Goal: Information Seeking & Learning: Find specific fact

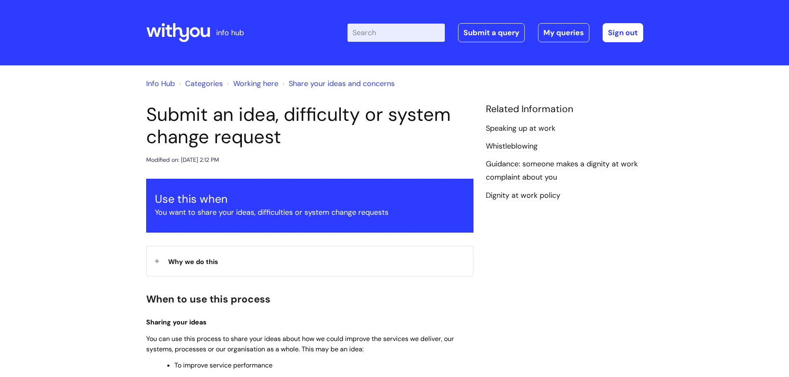
click at [379, 30] on input "Enter your search term here..." at bounding box center [395, 33] width 97 height 18
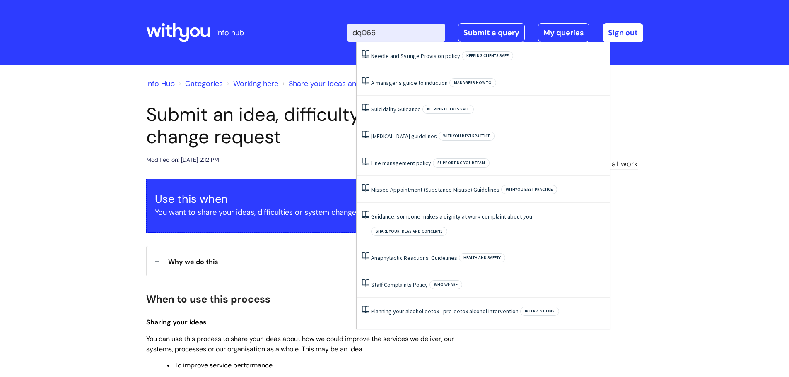
type input "dq066"
click button "Search" at bounding box center [0, 0] width 0 height 0
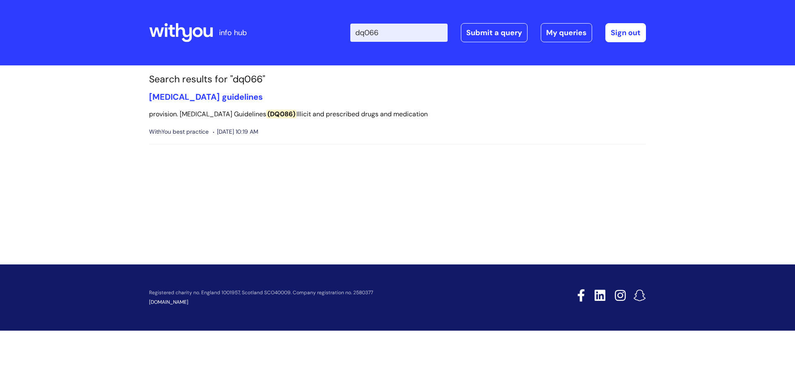
click at [397, 35] on input "dq066" at bounding box center [398, 33] width 97 height 18
drag, startPoint x: 362, startPoint y: 34, endPoint x: 349, endPoint y: 34, distance: 13.3
click at [349, 34] on div "Enter your search term here... dq066 Search Submit a query My queries Welcome W…" at bounding box center [459, 32] width 374 height 49
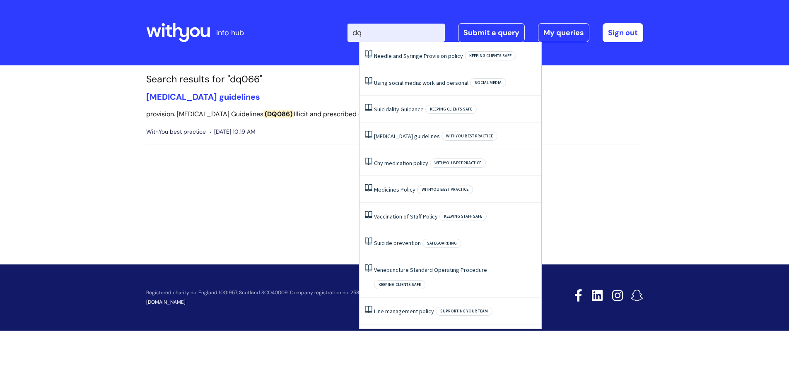
type input "d"
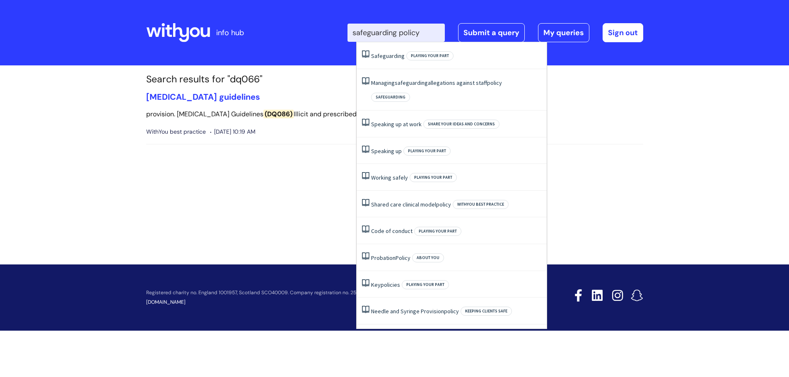
type input "safeguarding policy"
click button "Search" at bounding box center [0, 0] width 0 height 0
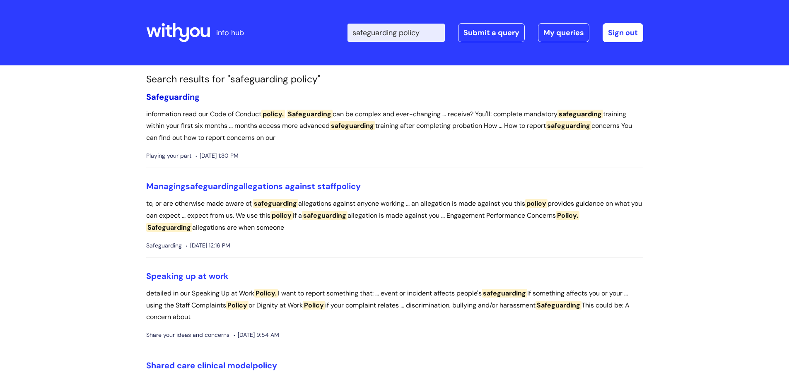
click at [171, 99] on span "Safeguarding" at bounding box center [172, 97] width 53 height 11
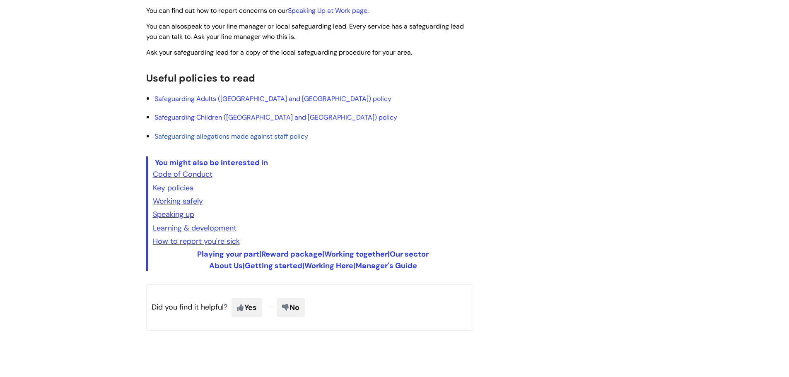
scroll to position [331, 0]
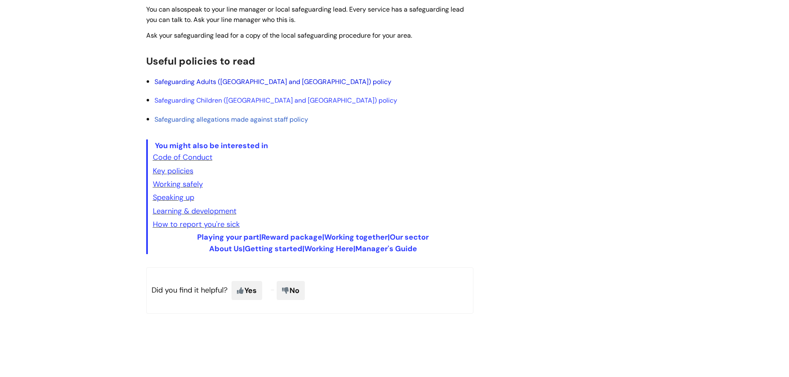
click at [174, 84] on link "Safeguarding Adults (England and Scotland) policy" at bounding box center [272, 81] width 237 height 9
